Goal: Information Seeking & Learning: Learn about a topic

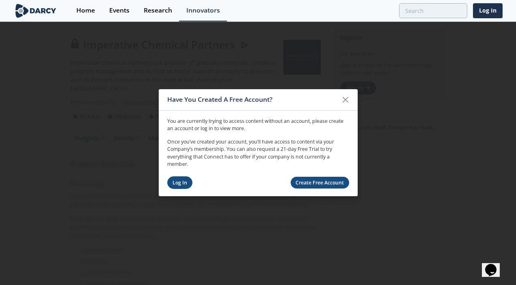
click at [179, 184] on link "Log In" at bounding box center [180, 183] width 26 height 13
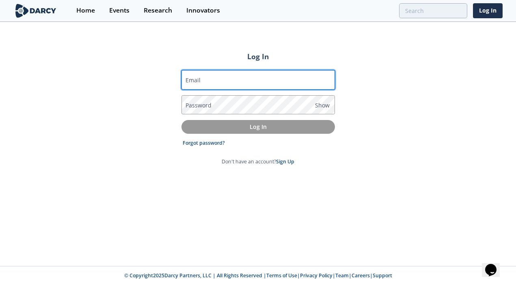
click at [236, 81] on input "Email" at bounding box center [257, 79] width 153 height 19
type input "dolores@darcypartners.com"
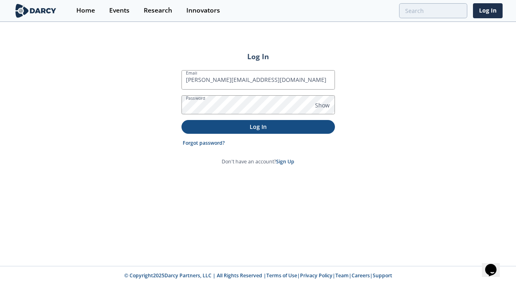
click at [247, 127] on p "Log In" at bounding box center [258, 127] width 142 height 9
